Goal: Book appointment/travel/reservation

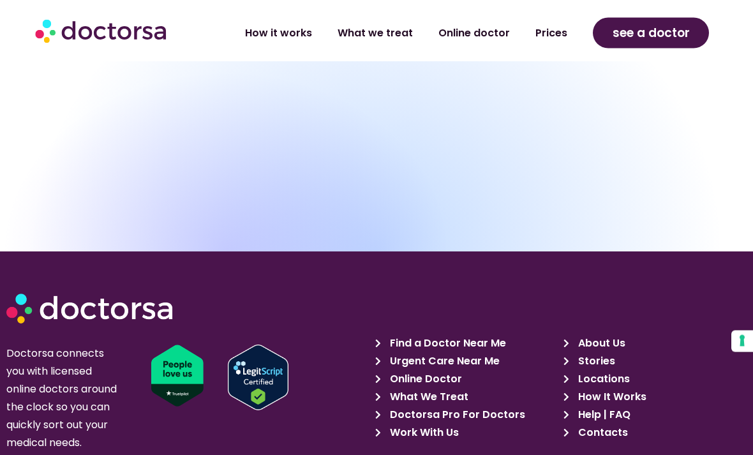
scroll to position [4271, 0]
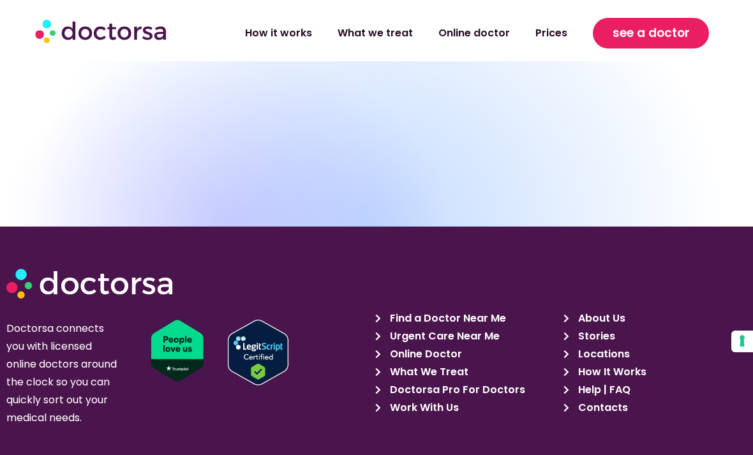
click at [679, 34] on span "see a doctor" at bounding box center [651, 33] width 77 height 20
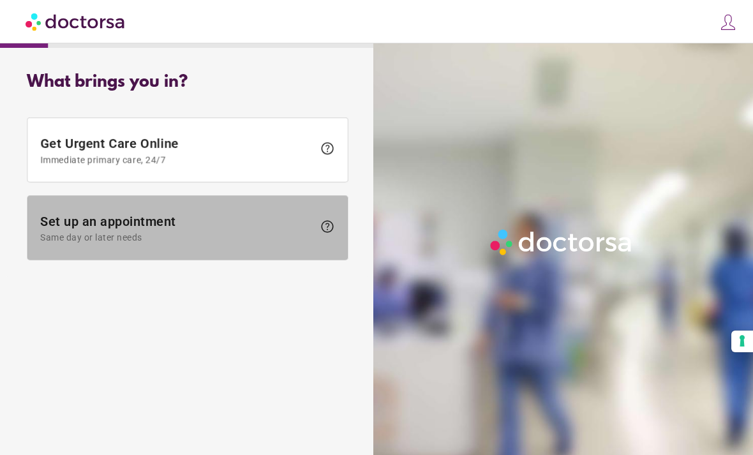
click at [317, 241] on span "Set up an appointment Same day or later needs help" at bounding box center [187, 228] width 295 height 29
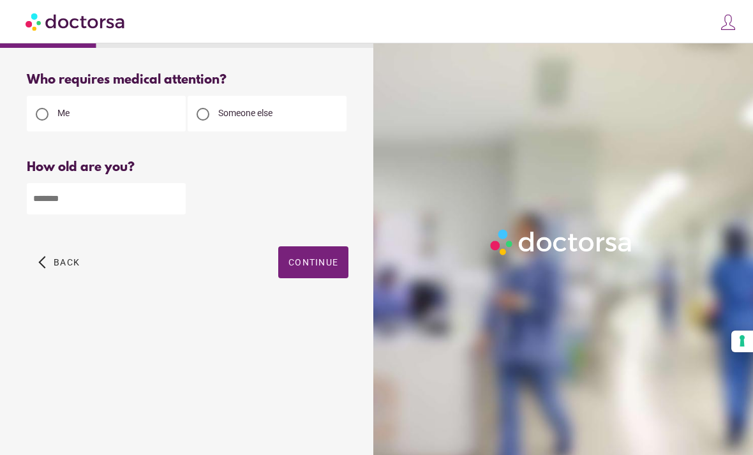
click at [324, 108] on div "Someone else" at bounding box center [267, 114] width 159 height 36
click at [301, 104] on div "Someone else" at bounding box center [267, 114] width 159 height 36
click at [270, 116] on span "Someone else" at bounding box center [245, 113] width 54 height 10
click at [317, 273] on span "button" at bounding box center [313, 262] width 70 height 32
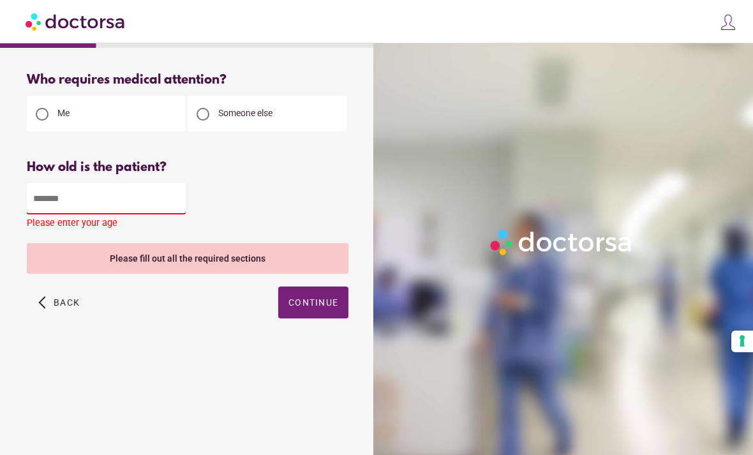
click at [169, 208] on input "number" at bounding box center [106, 198] width 159 height 31
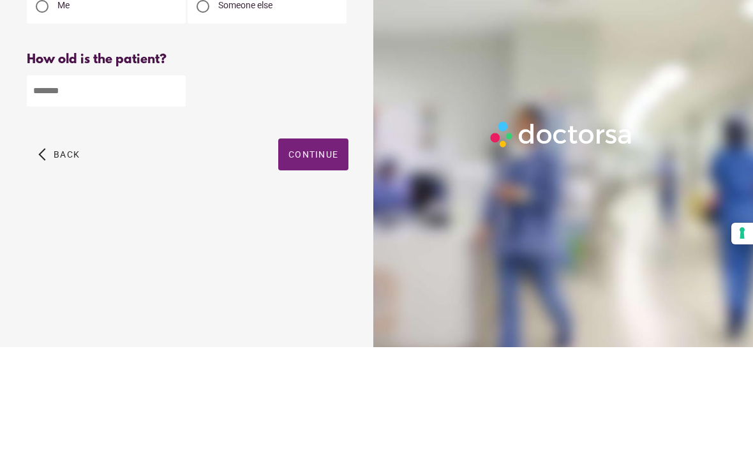
type input "**"
click at [322, 257] on span "Continue" at bounding box center [314, 262] width 50 height 10
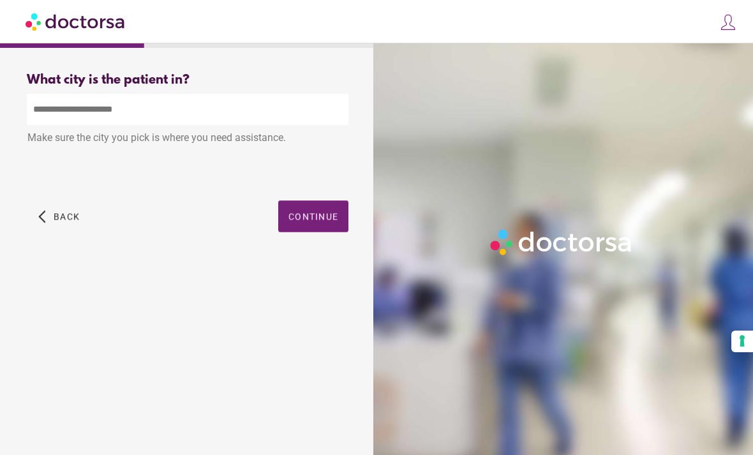
click at [237, 119] on input "text" at bounding box center [188, 109] width 322 height 31
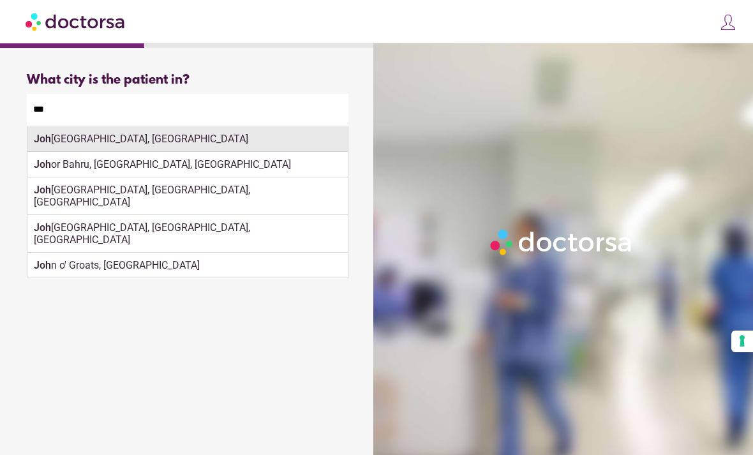
click at [291, 136] on div "Joh annesburg, South Africa" at bounding box center [187, 139] width 320 height 26
type input "**********"
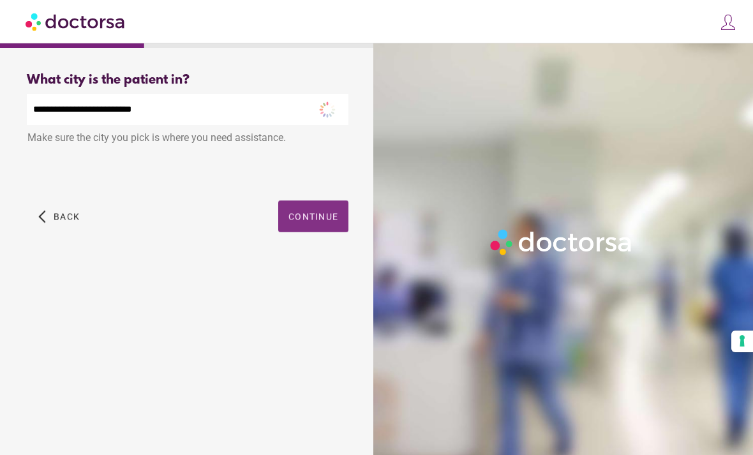
click at [332, 228] on span "button" at bounding box center [313, 216] width 70 height 32
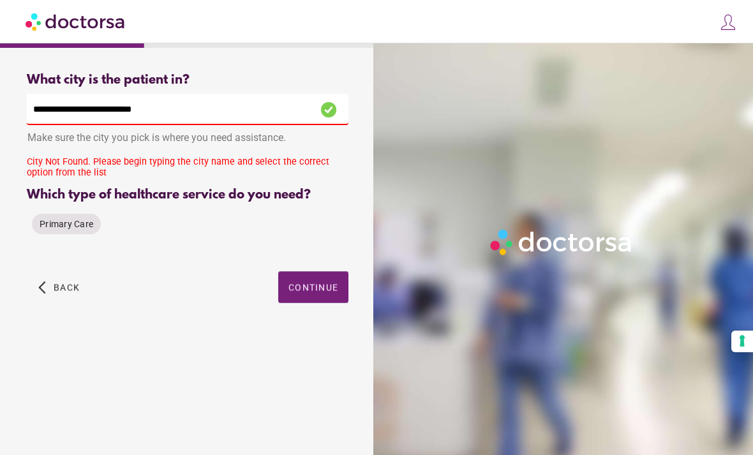
click at [79, 239] on div "Primary Care" at bounding box center [66, 224] width 79 height 31
click at [82, 229] on span "Primary Care" at bounding box center [67, 224] width 54 height 10
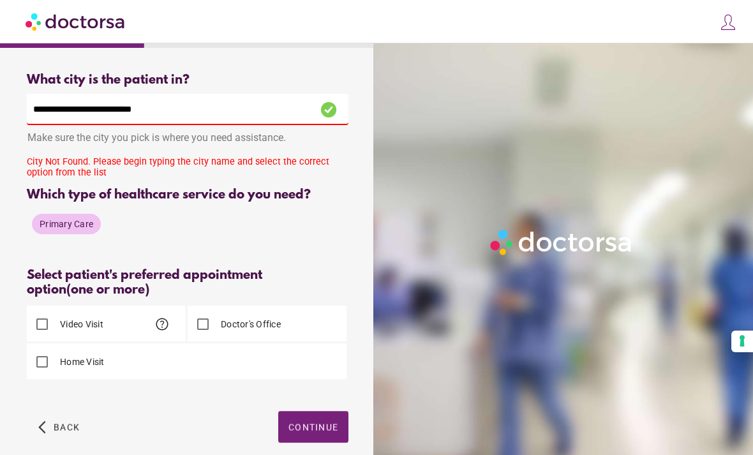
click at [116, 336] on div "Video Visit help" at bounding box center [106, 324] width 159 height 36
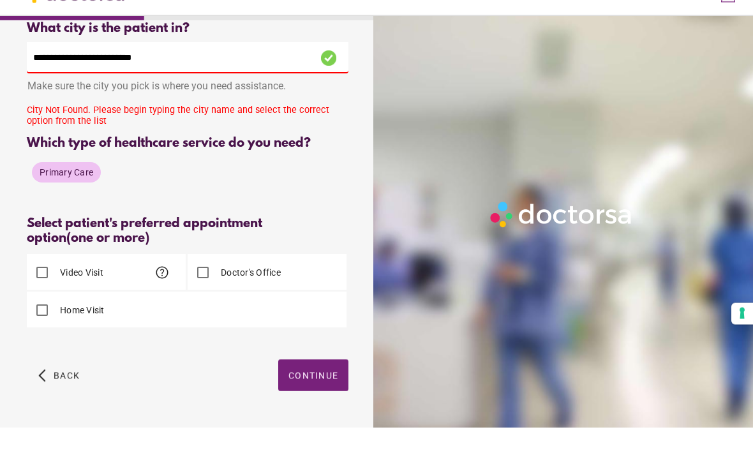
scroll to position [24, 0]
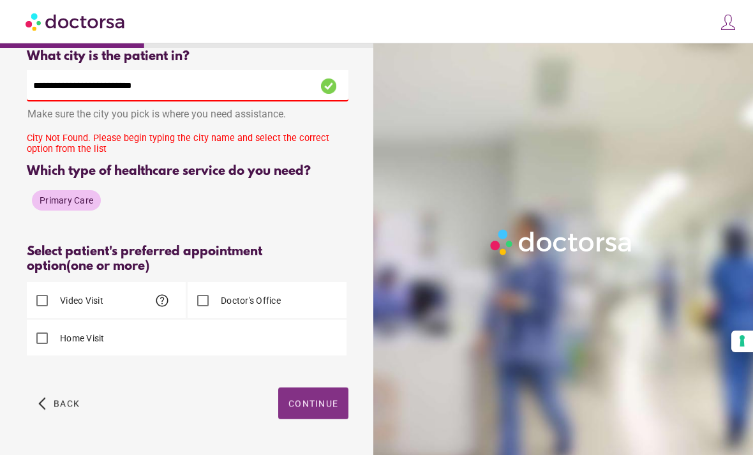
click at [316, 419] on span "button" at bounding box center [313, 403] width 70 height 32
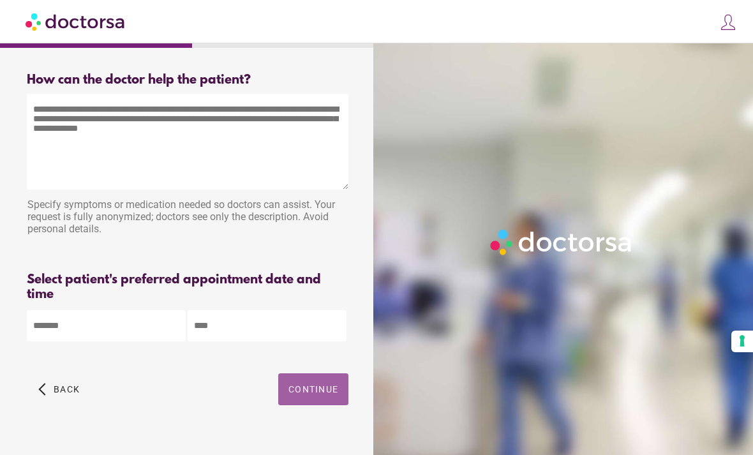
click at [313, 394] on span "Continue" at bounding box center [314, 389] width 50 height 10
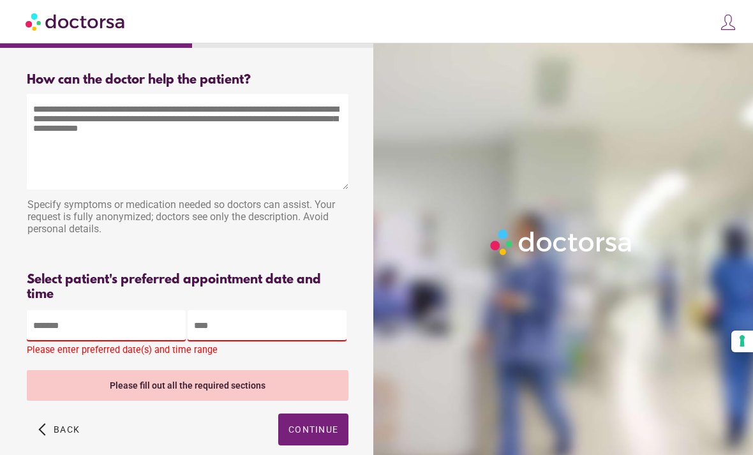
click at [737, 17] on img at bounding box center [728, 22] width 18 height 18
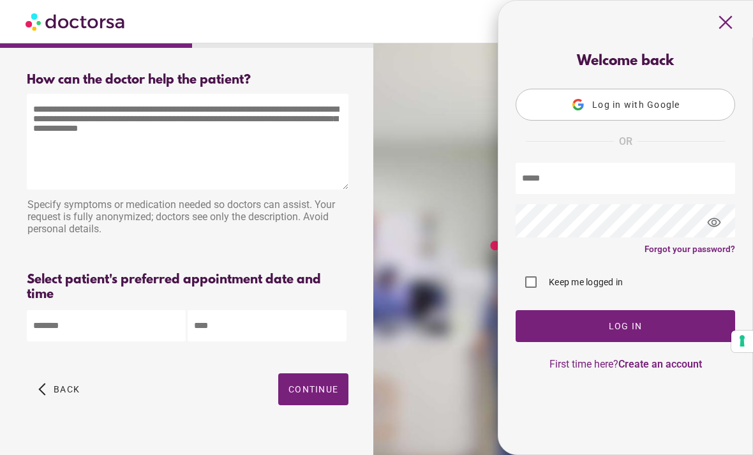
click at [730, 22] on span "close" at bounding box center [726, 22] width 24 height 24
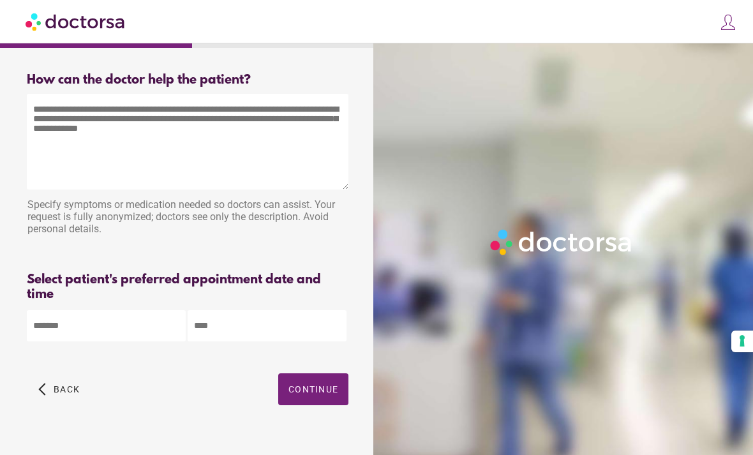
click at [146, 34] on div "close Log in Make a request Your appointments Your profile Welcome back Log in …" at bounding box center [376, 21] width 753 height 43
